Goal: Task Accomplishment & Management: Use online tool/utility

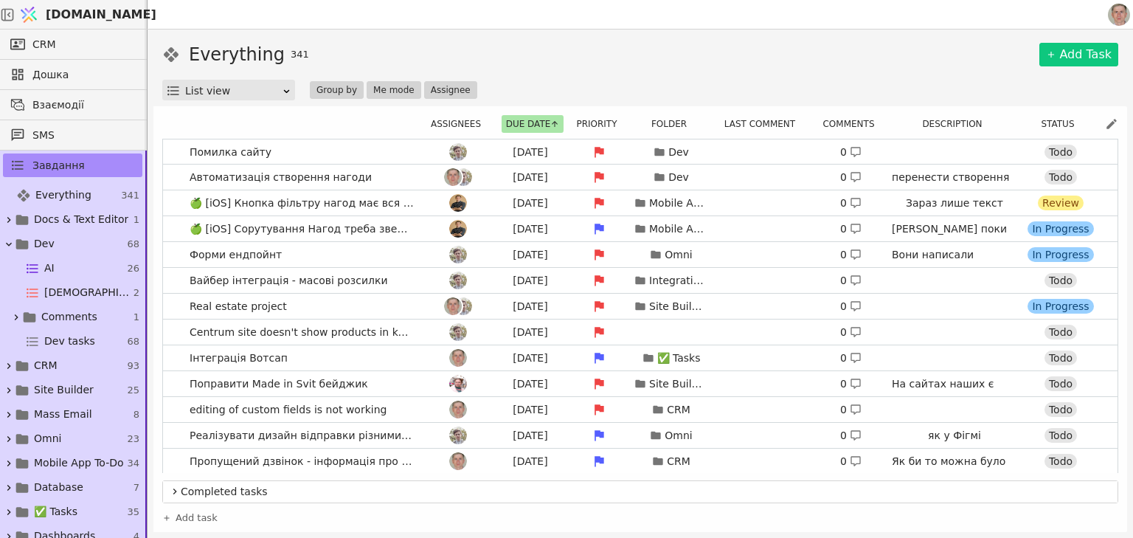
click at [84, 15] on span "[DOMAIN_NAME]" at bounding box center [101, 15] width 111 height 18
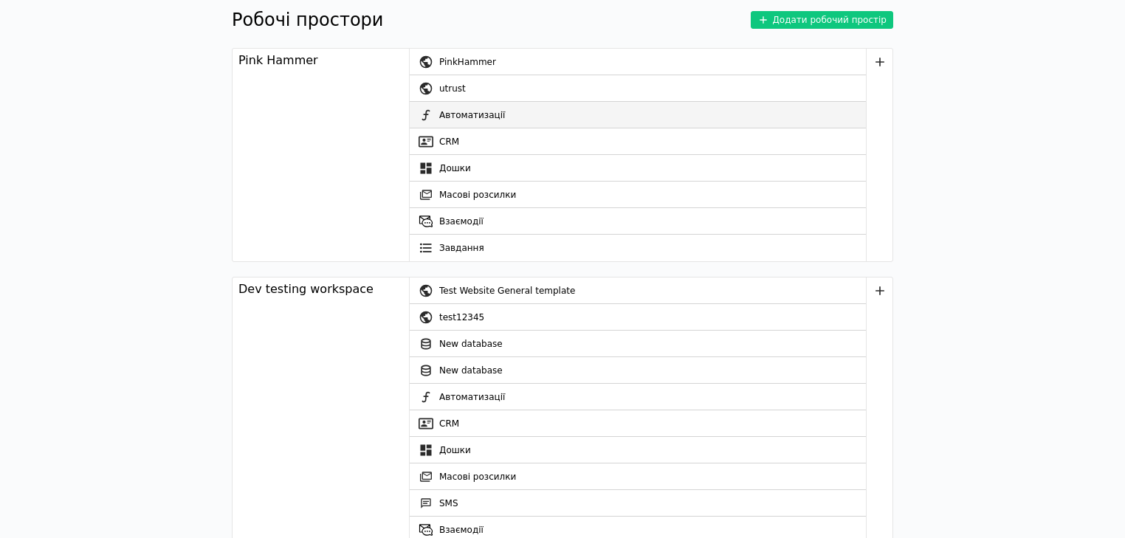
scroll to position [177, 0]
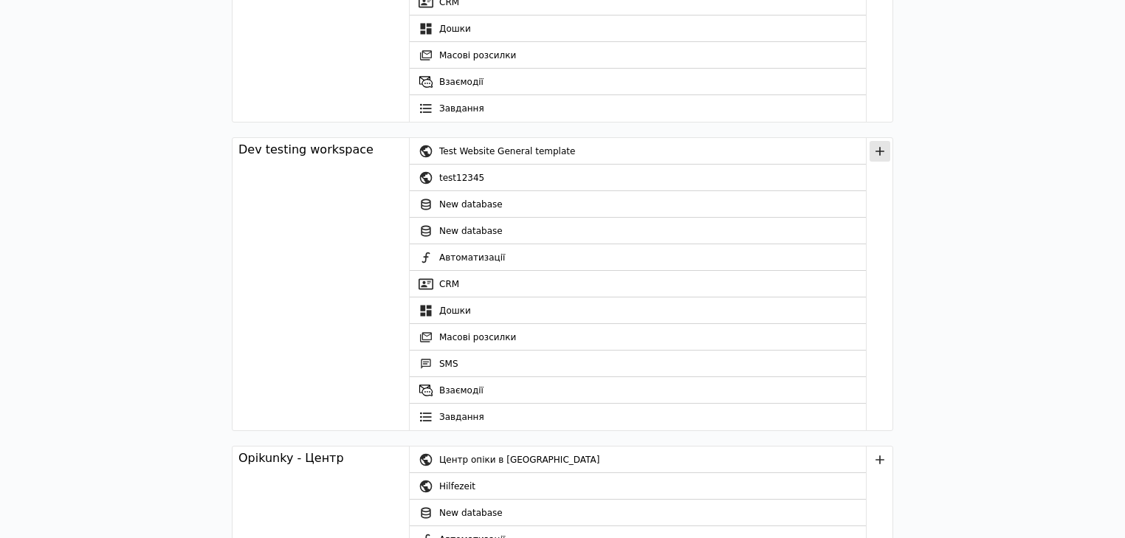
click at [880, 148] on icon "button" at bounding box center [879, 151] width 15 height 15
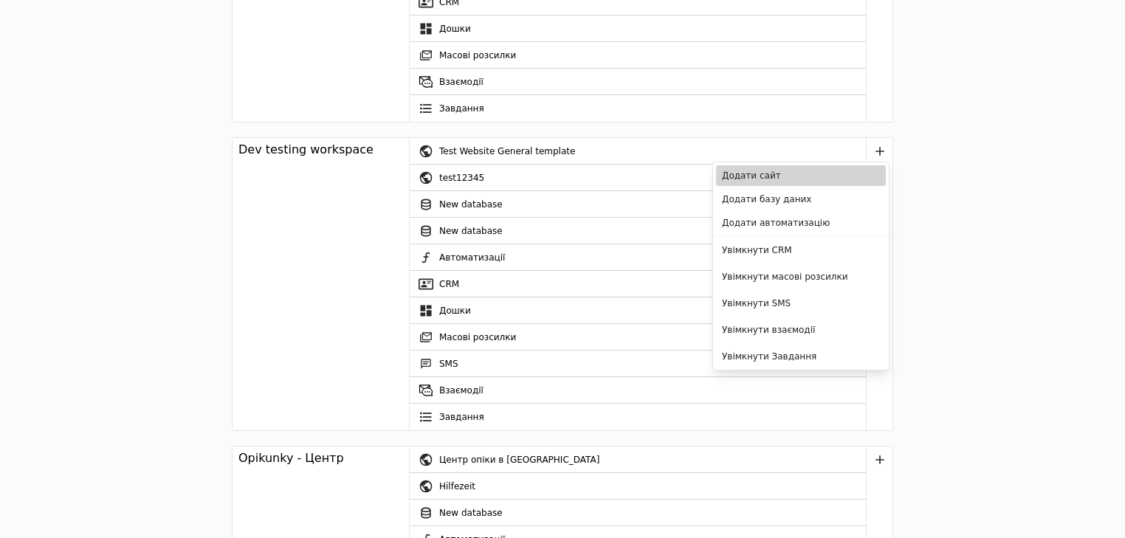
click at [796, 177] on link "Додати сайт" at bounding box center [801, 175] width 170 height 21
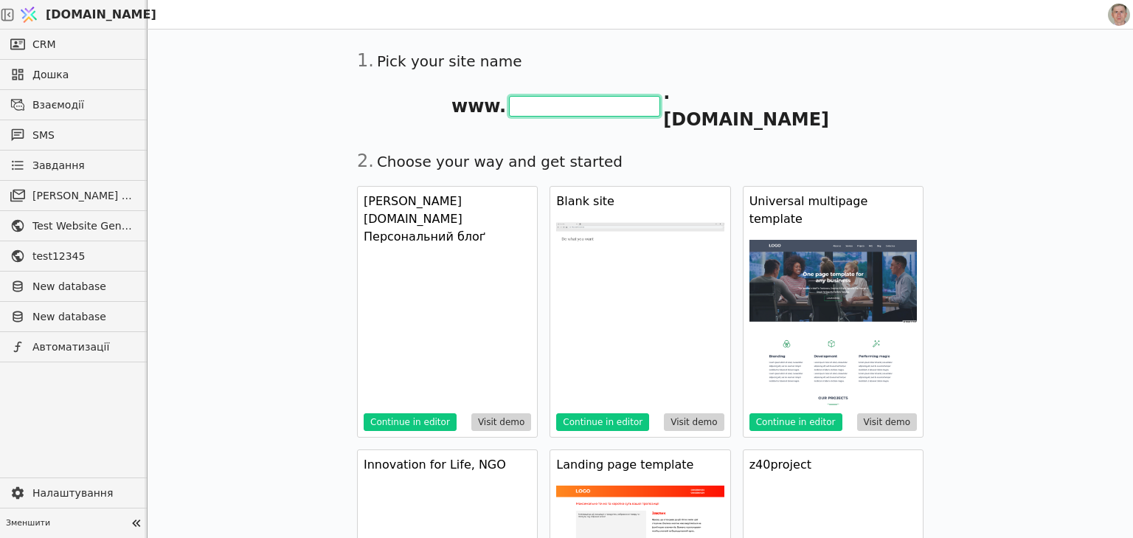
click at [602, 96] on input "text" at bounding box center [584, 106] width 151 height 21
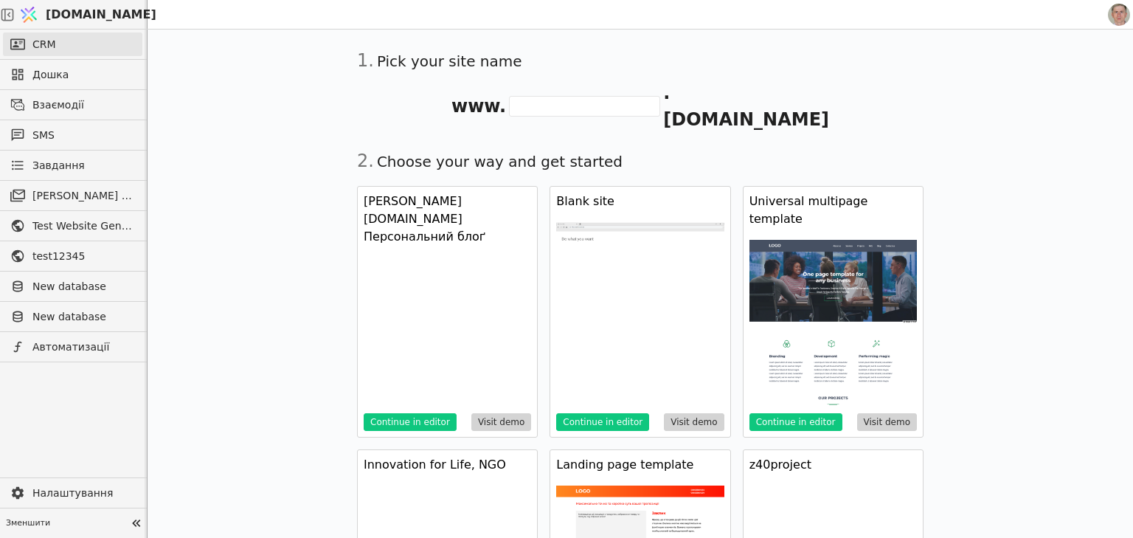
click at [100, 46] on link "CRM" at bounding box center [72, 44] width 139 height 24
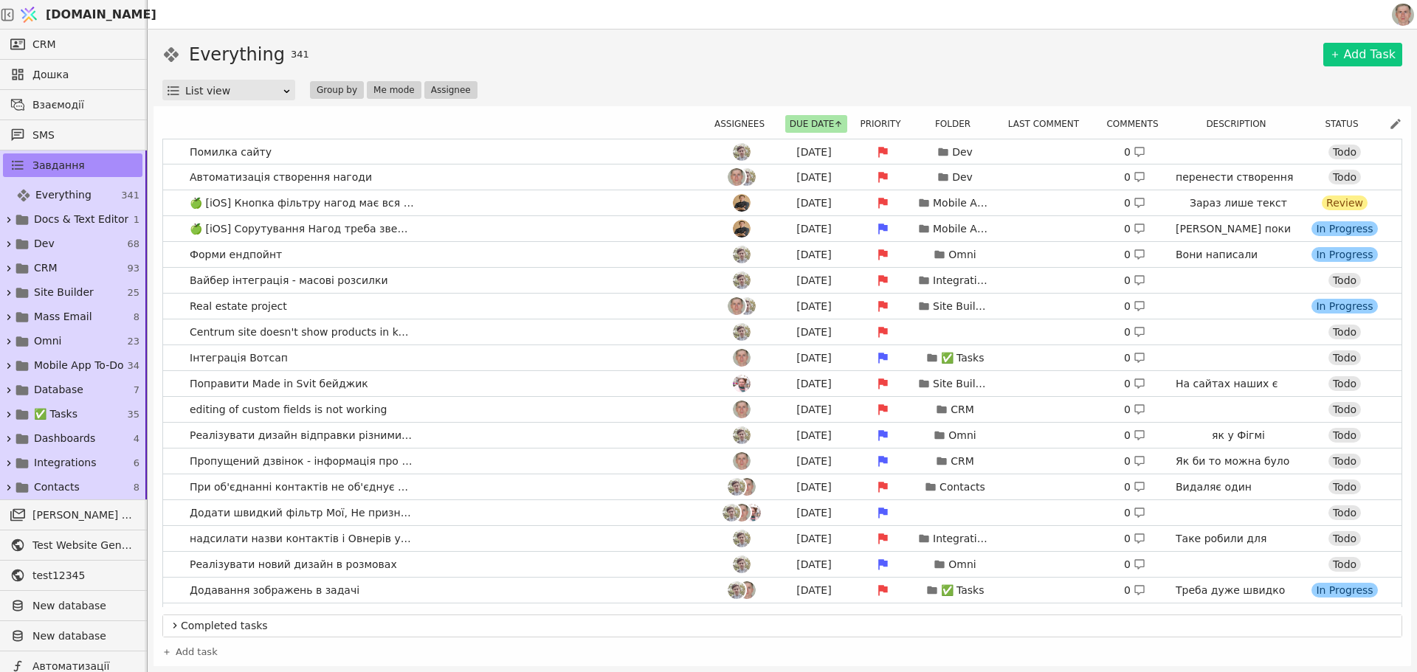
drag, startPoint x: 1230, startPoint y: 52, endPoint x: 1269, endPoint y: 32, distance: 44.2
click at [1133, 52] on div "Everything 341 Add Task" at bounding box center [782, 54] width 1240 height 27
